Goal: Connect with others: Connect with others

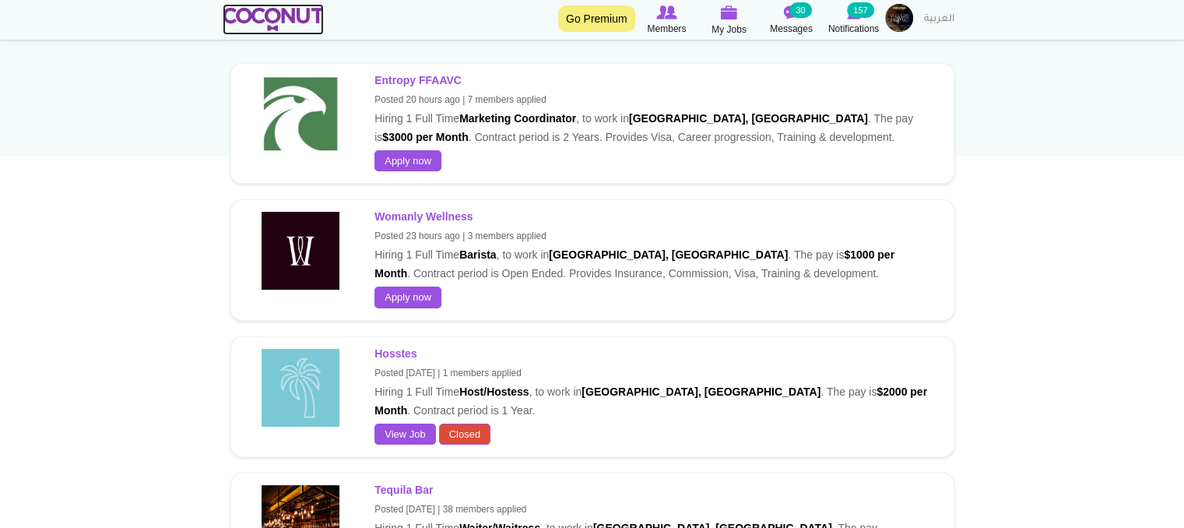
click at [293, 16] on img at bounding box center [274, 19] width 102 height 23
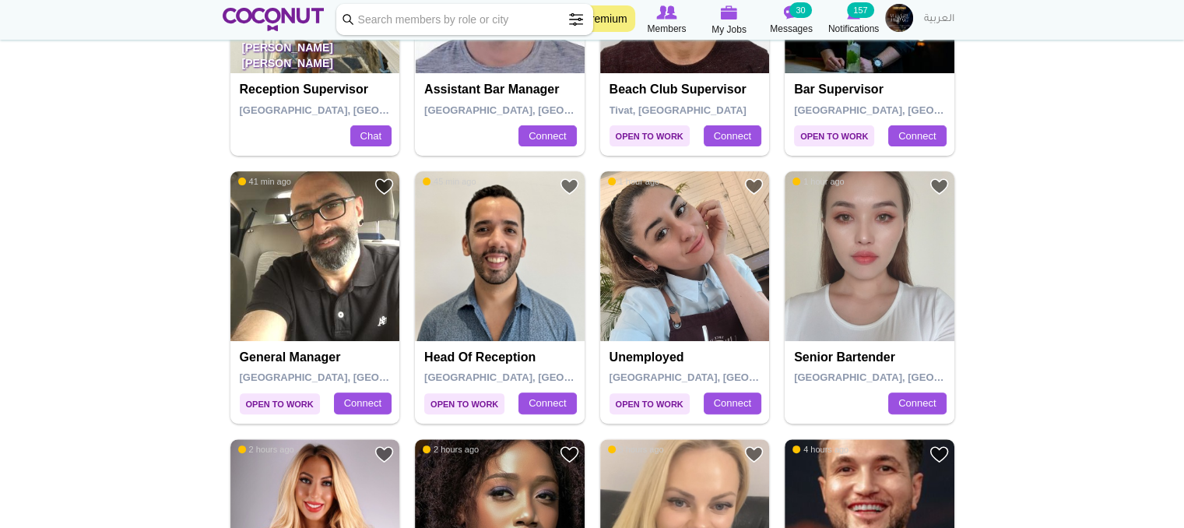
scroll to position [545, 0]
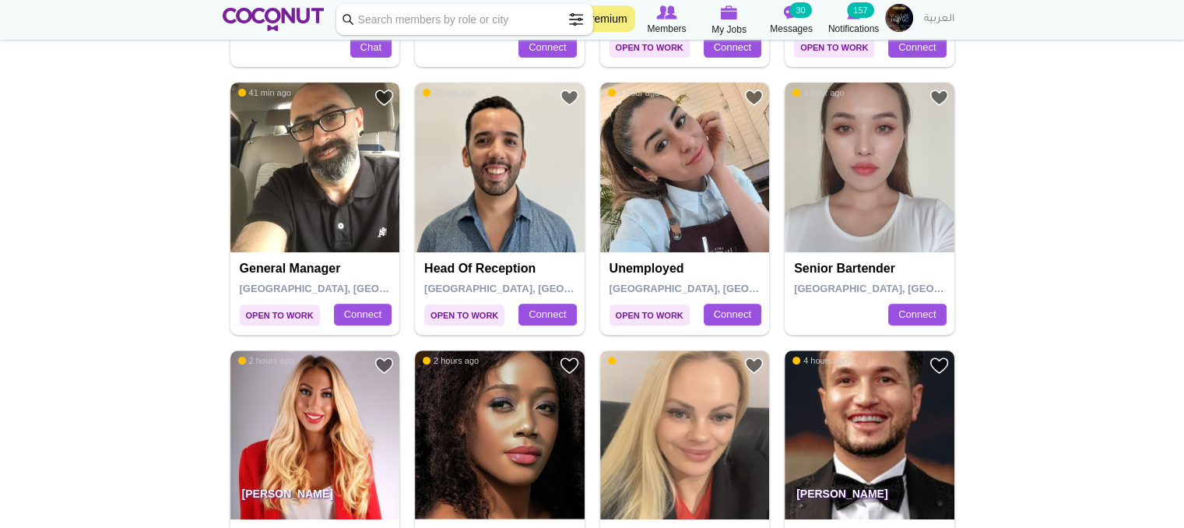
click at [346, 219] on img at bounding box center [315, 168] width 170 height 170
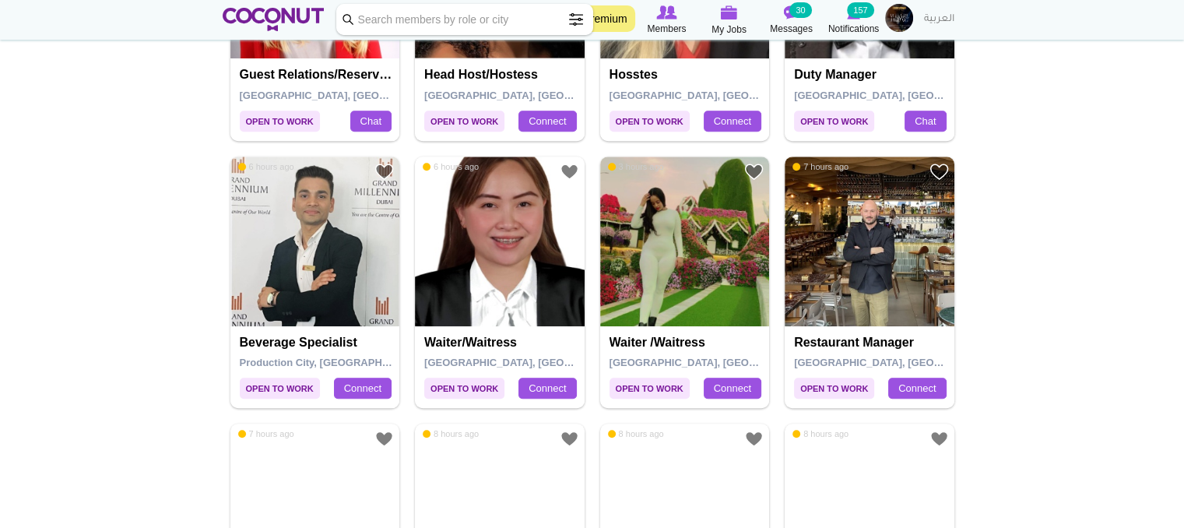
scroll to position [1012, 0]
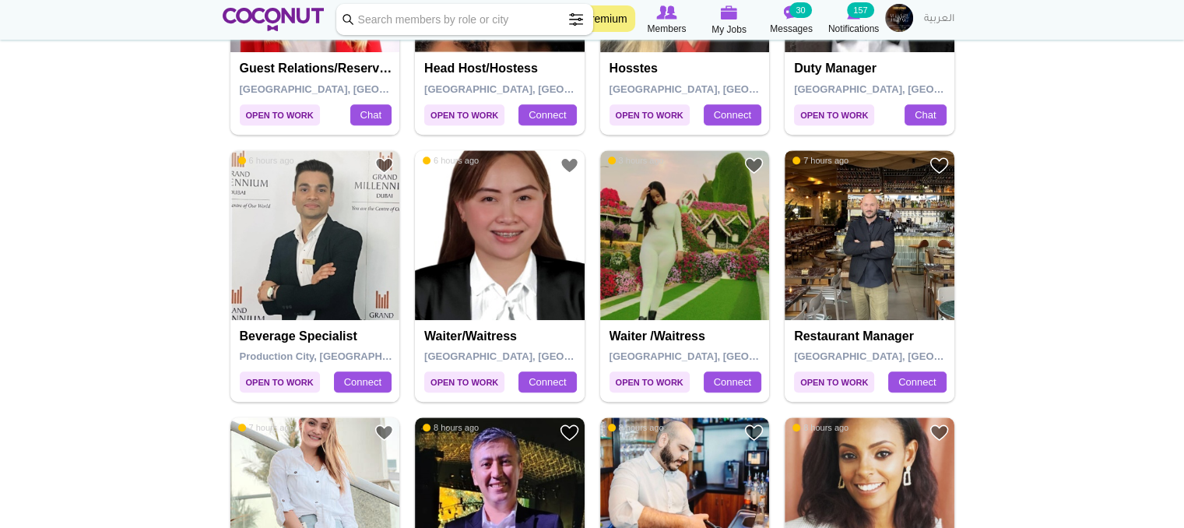
click at [912, 255] on img at bounding box center [870, 235] width 170 height 170
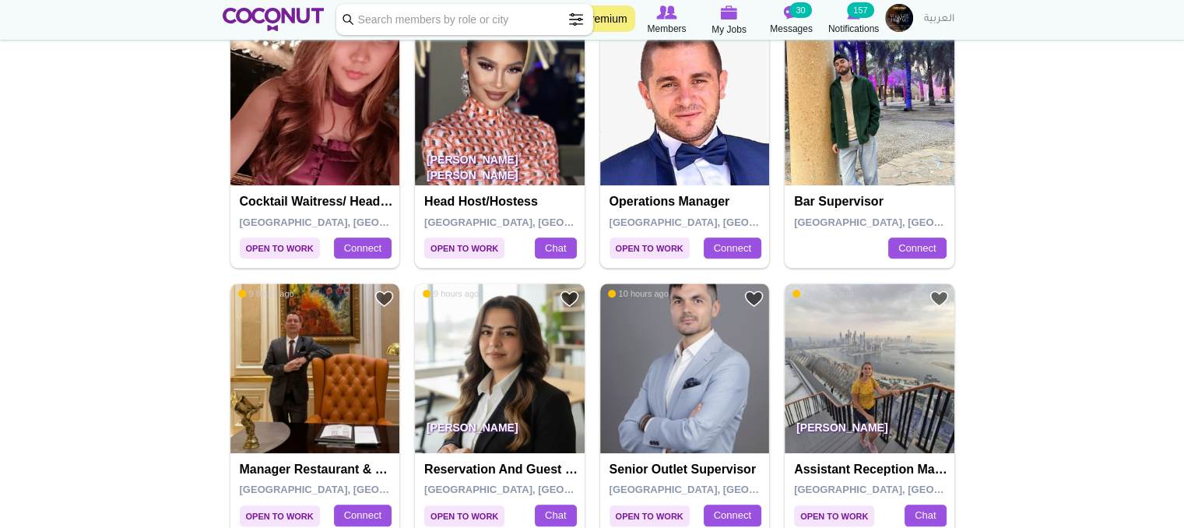
scroll to position [1719, 0]
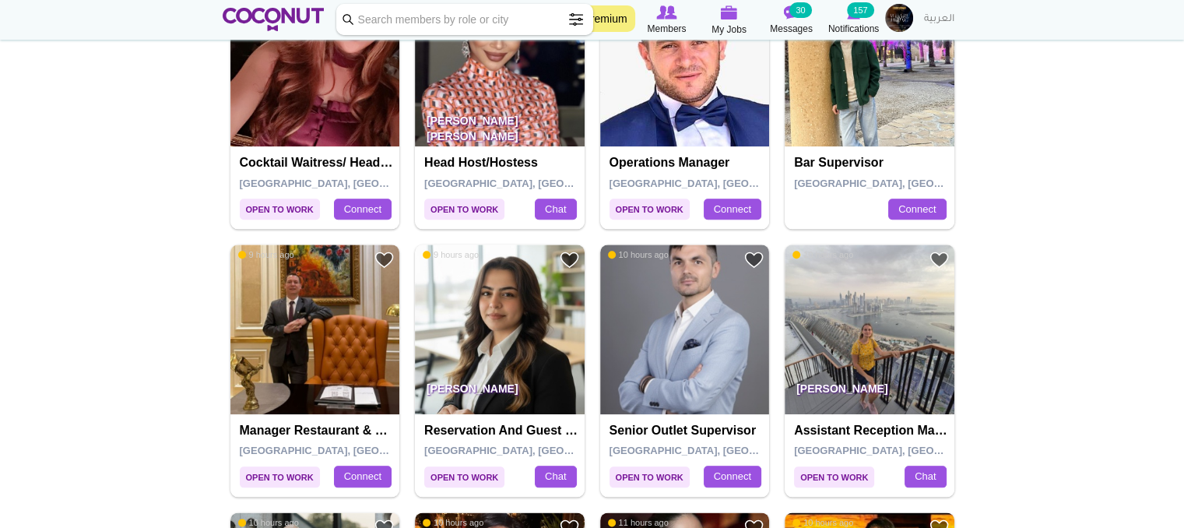
click at [717, 100] on img at bounding box center [685, 62] width 170 height 170
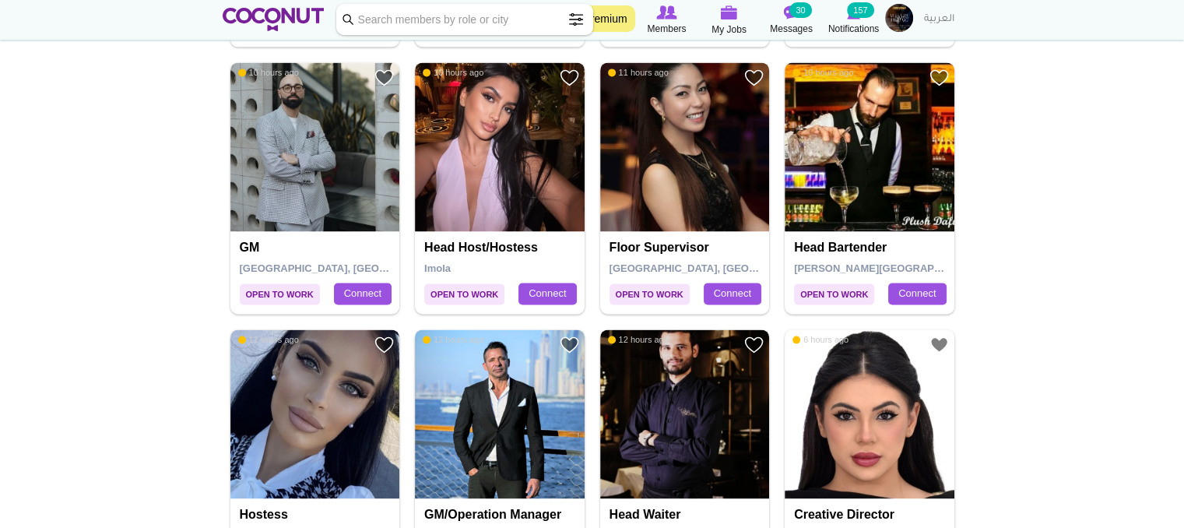
scroll to position [2264, 0]
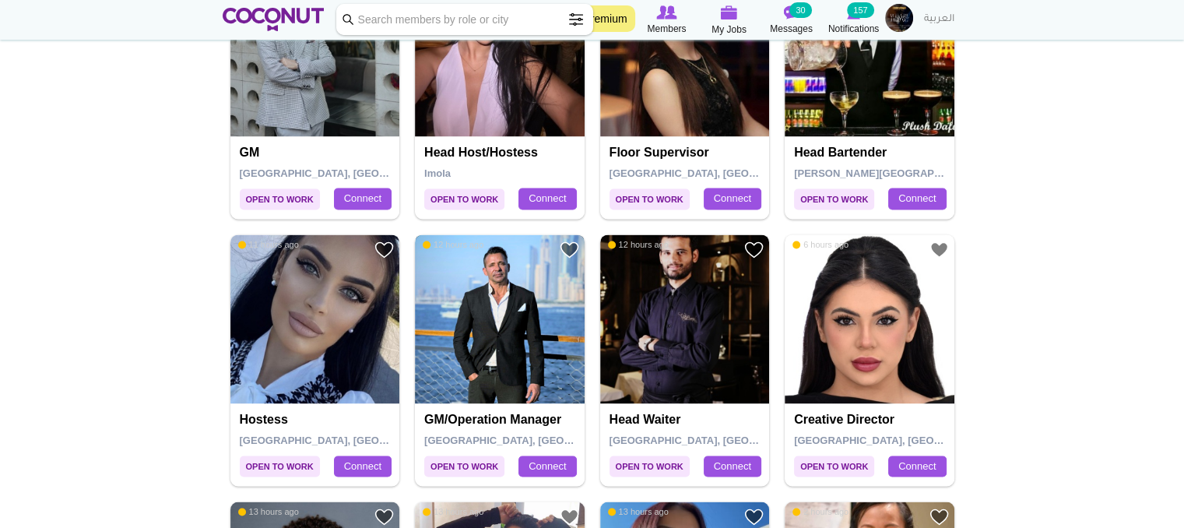
click at [504, 287] on img at bounding box center [500, 319] width 170 height 170
